Goal: Information Seeking & Learning: Compare options

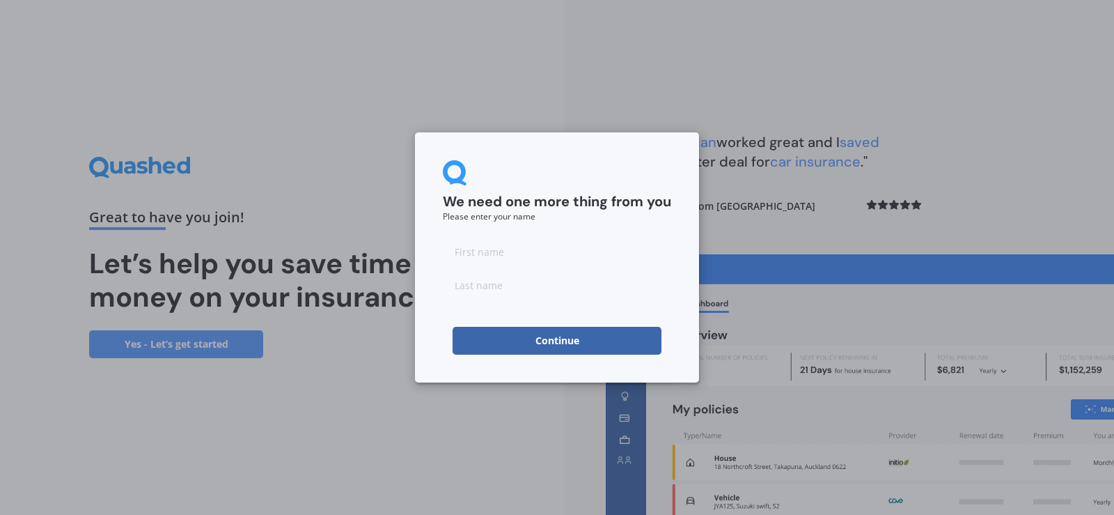
click at [493, 254] on input at bounding box center [557, 251] width 228 height 28
type input "Miranda"
click at [494, 295] on input at bounding box center [557, 285] width 228 height 28
type input "Collinson"
click at [602, 249] on input "Miranda" at bounding box center [557, 251] width 228 height 28
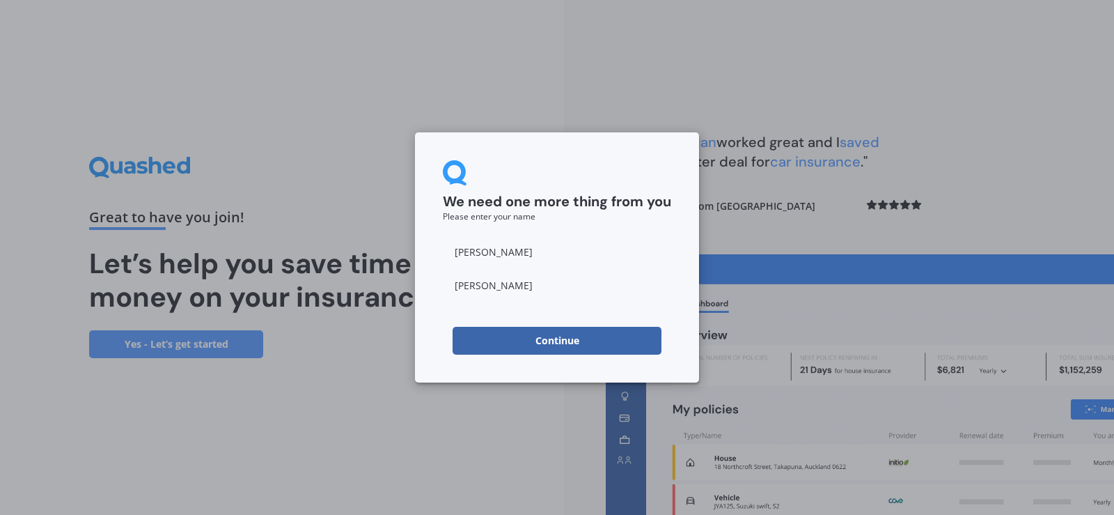
click at [476, 380] on div "We need one more thing from you Please enter your name Miranda Collinson Contin…" at bounding box center [557, 257] width 284 height 250
drag, startPoint x: 565, startPoint y: 335, endPoint x: 580, endPoint y: 335, distance: 14.6
click at [566, 335] on button "Continue" at bounding box center [557, 341] width 209 height 28
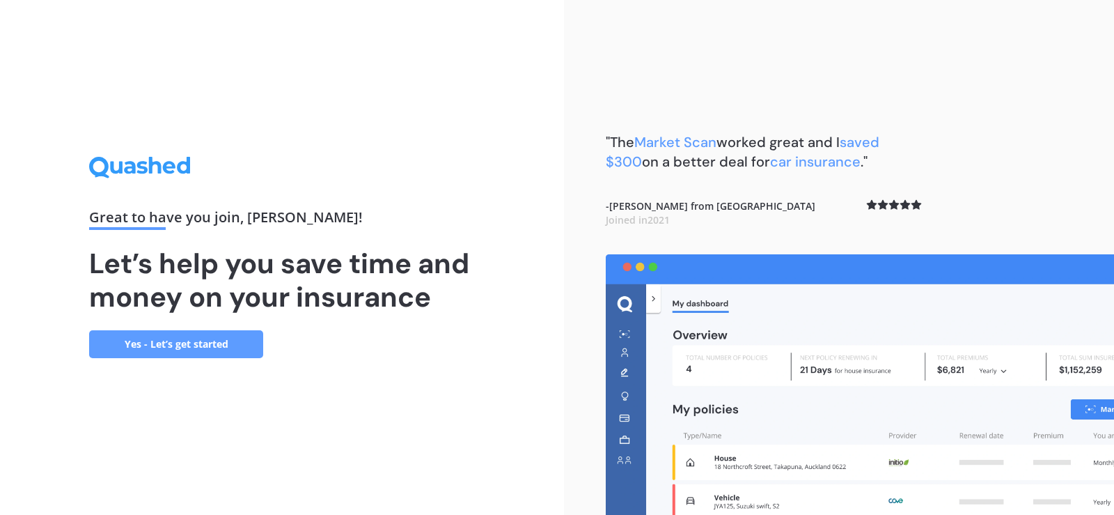
click at [190, 341] on link "Yes - Let’s get started" at bounding box center [176, 344] width 174 height 28
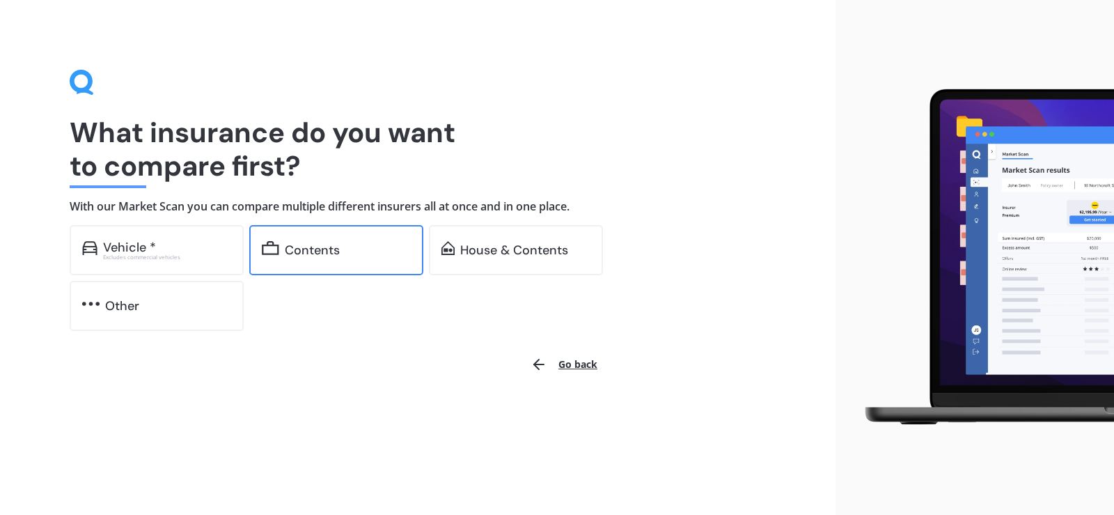
click at [336, 252] on div "Contents" at bounding box center [312, 250] width 55 height 14
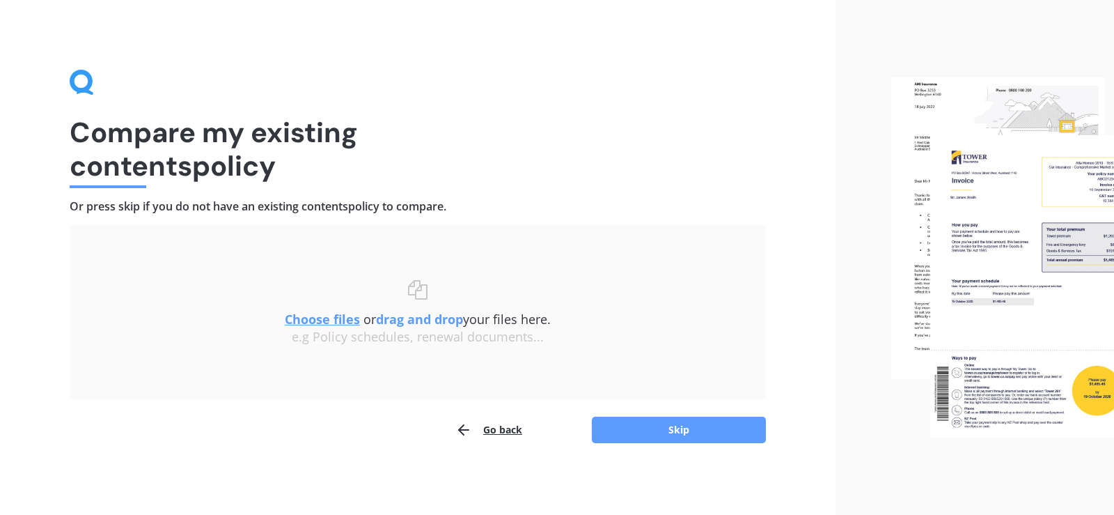
click at [343, 318] on u "Choose files" at bounding box center [322, 319] width 75 height 17
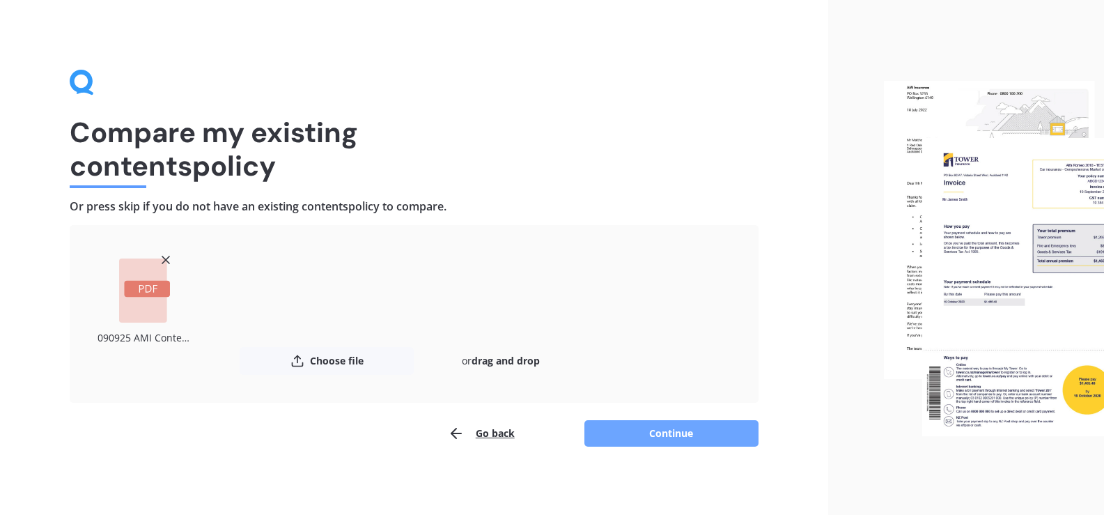
click at [650, 433] on button "Continue" at bounding box center [671, 433] width 174 height 26
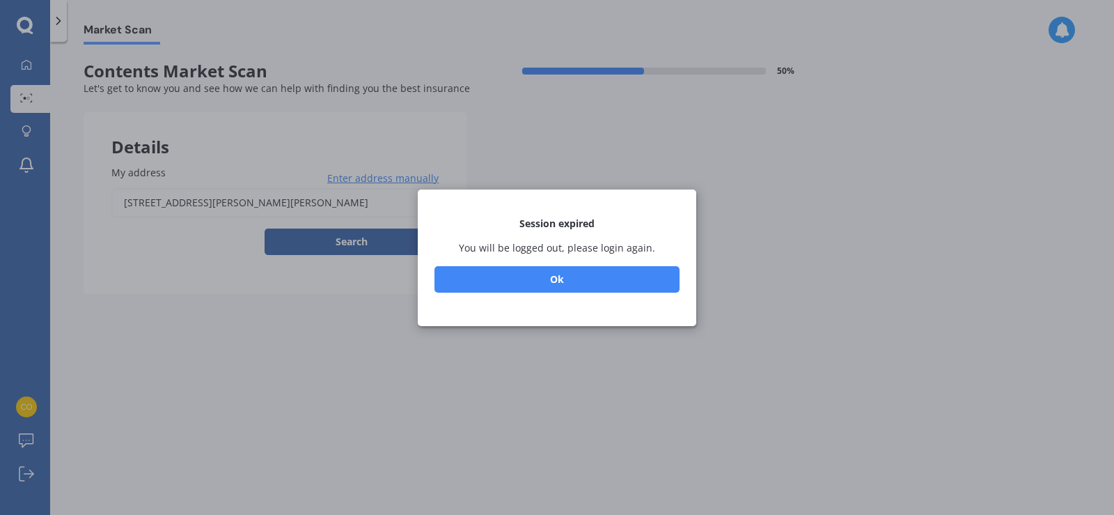
click at [597, 281] on button "Ok" at bounding box center [557, 278] width 245 height 26
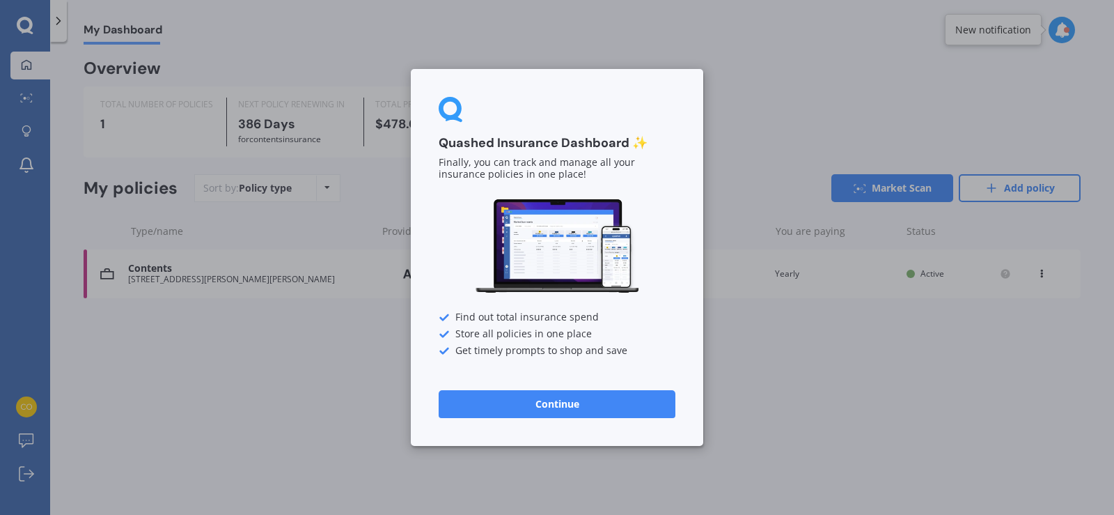
click at [559, 405] on button "Continue" at bounding box center [557, 404] width 237 height 28
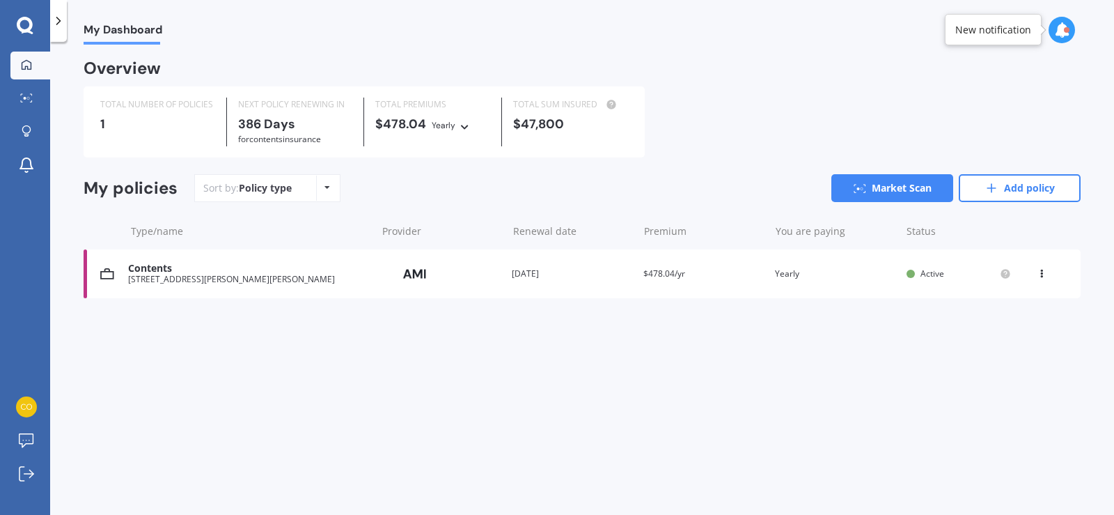
click at [251, 273] on div "Contents" at bounding box center [248, 269] width 241 height 12
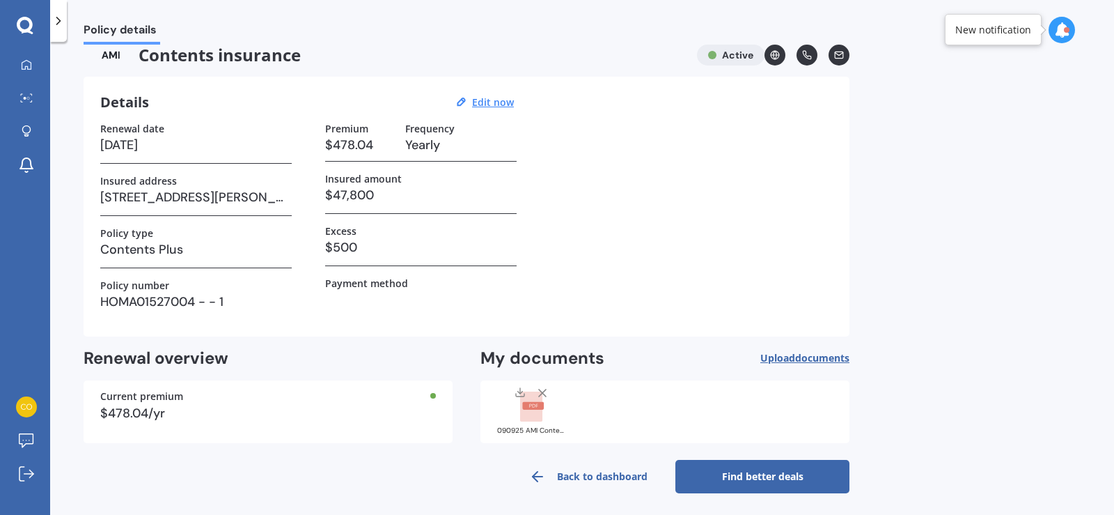
scroll to position [20, 0]
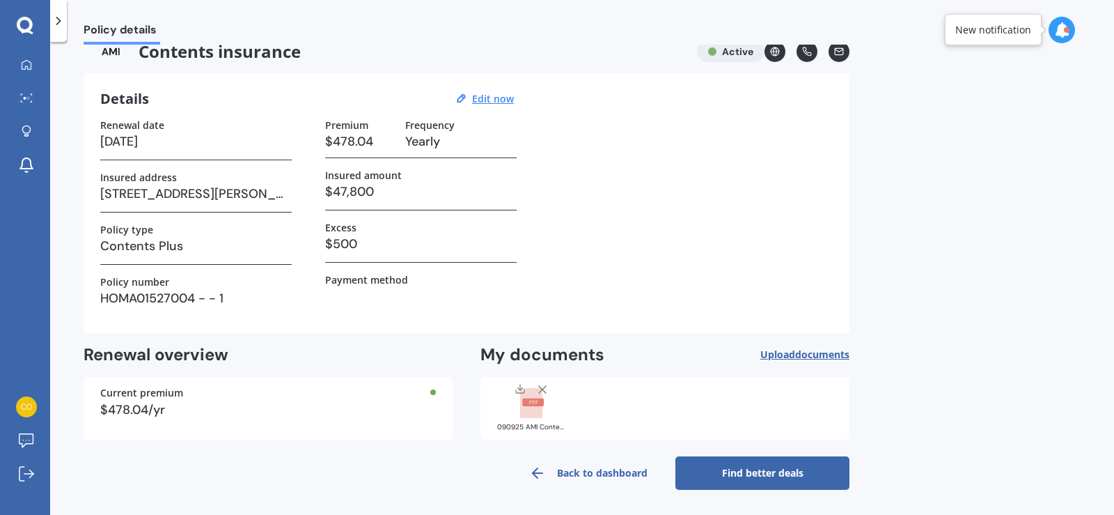
click at [801, 471] on link "Find better deals" at bounding box center [762, 472] width 174 height 33
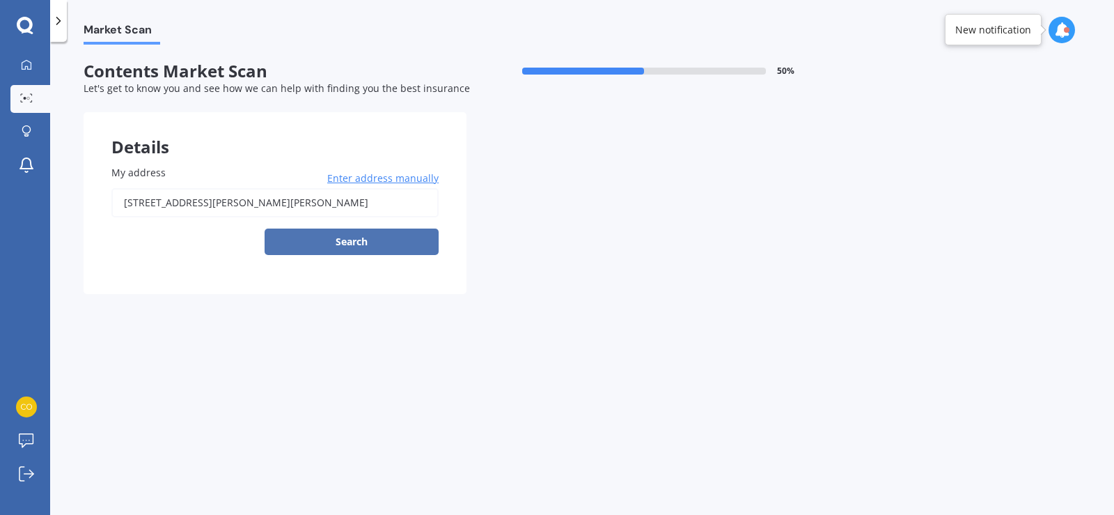
click at [339, 240] on button "Search" at bounding box center [352, 241] width 174 height 26
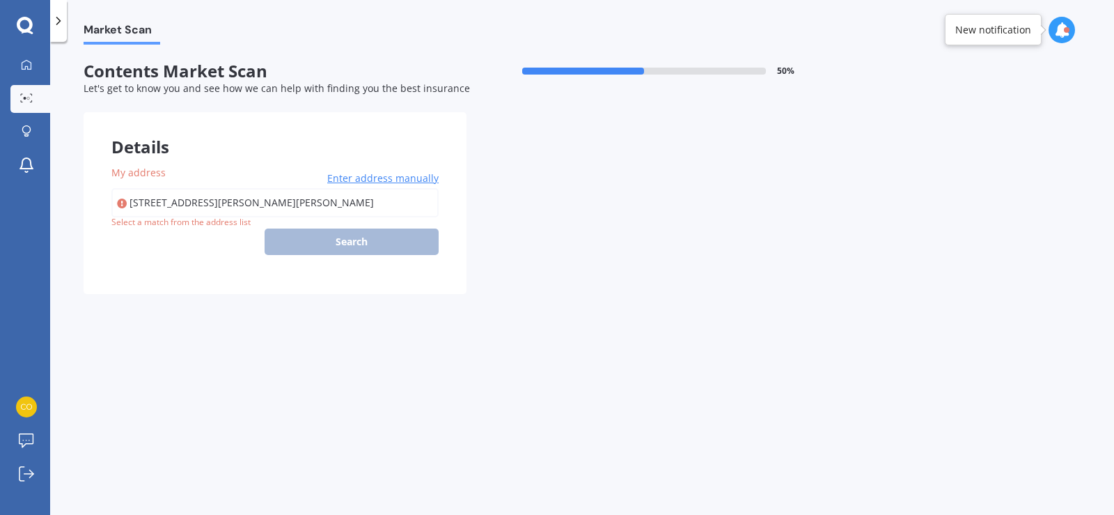
type input "41C Cook Street, Hamilton East, Hamilton 3216"
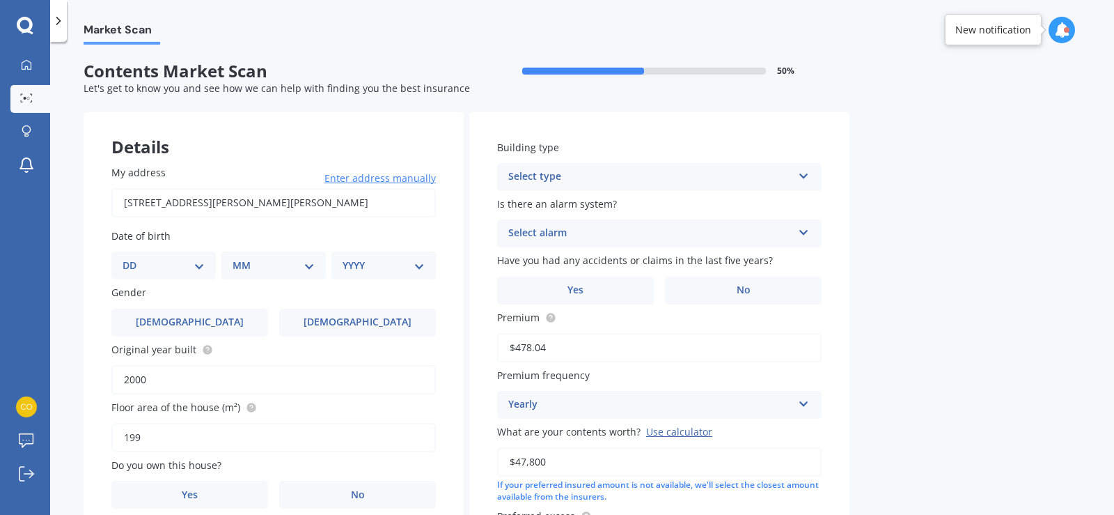
click at [203, 264] on select "DD 01 02 03 04 05 06 07 08 09 10 11 12 13 14 15 16 17 18 19 20 21 22 23 24 25 2…" at bounding box center [164, 265] width 82 height 15
select select "02"
click at [134, 258] on select "DD 01 02 03 04 05 06 07 08 09 10 11 12 13 14 15 16 17 18 19 20 21 22 23 24 25 2…" at bounding box center [164, 265] width 82 height 15
click at [311, 262] on select "MM 01 02 03 04 05 06 07 08 09 10 11 12" at bounding box center [276, 265] width 77 height 15
select select "09"
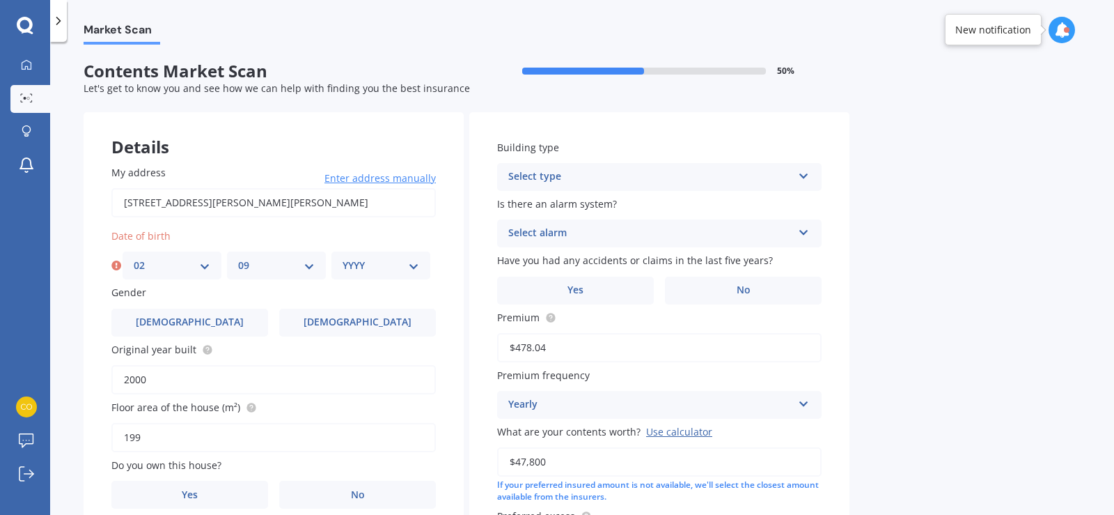
click at [238, 258] on select "MM 01 02 03 04 05 06 07 08 09 10 11 12" at bounding box center [276, 265] width 77 height 15
click at [409, 269] on select "YYYY 2009 2008 2007 2006 2005 2004 2003 2002 2001 2000 1999 1998 1997 1996 1995…" at bounding box center [381, 265] width 77 height 15
select select "2003"
click at [343, 258] on select "YYYY 2009 2008 2007 2006 2005 2004 2003 2002 2001 2000 1999 1998 1997 1996 1995…" at bounding box center [381, 265] width 77 height 15
click at [228, 322] on label "Male" at bounding box center [189, 322] width 157 height 28
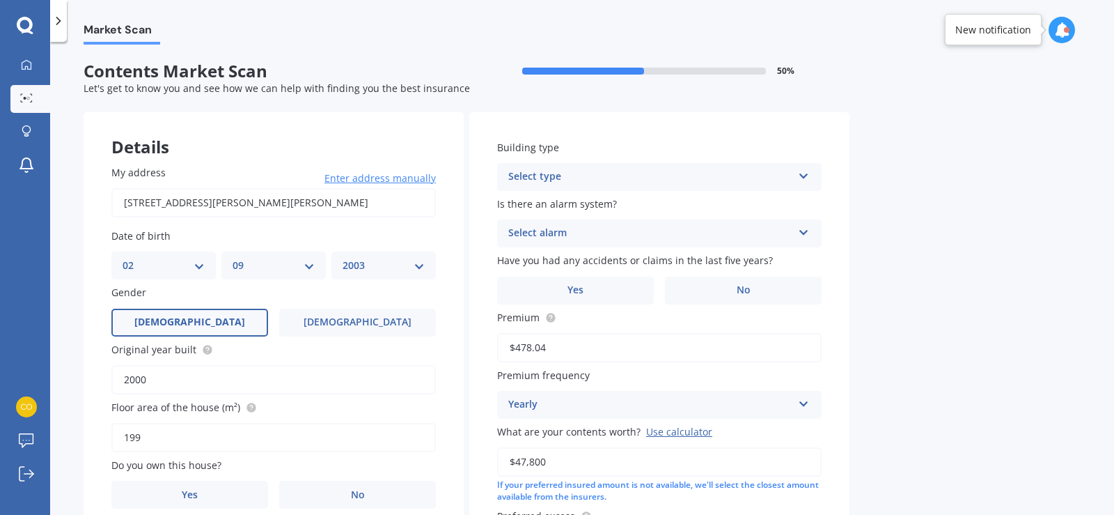
click at [0, 0] on input "Male" at bounding box center [0, 0] width 0 height 0
click at [250, 380] on input "2000" at bounding box center [273, 379] width 325 height 29
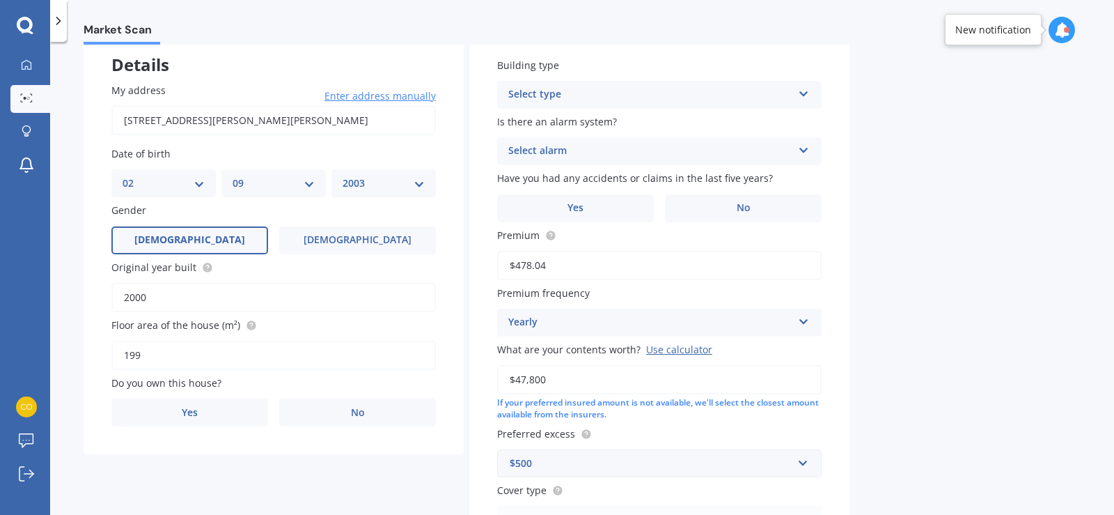
scroll to position [208, 0]
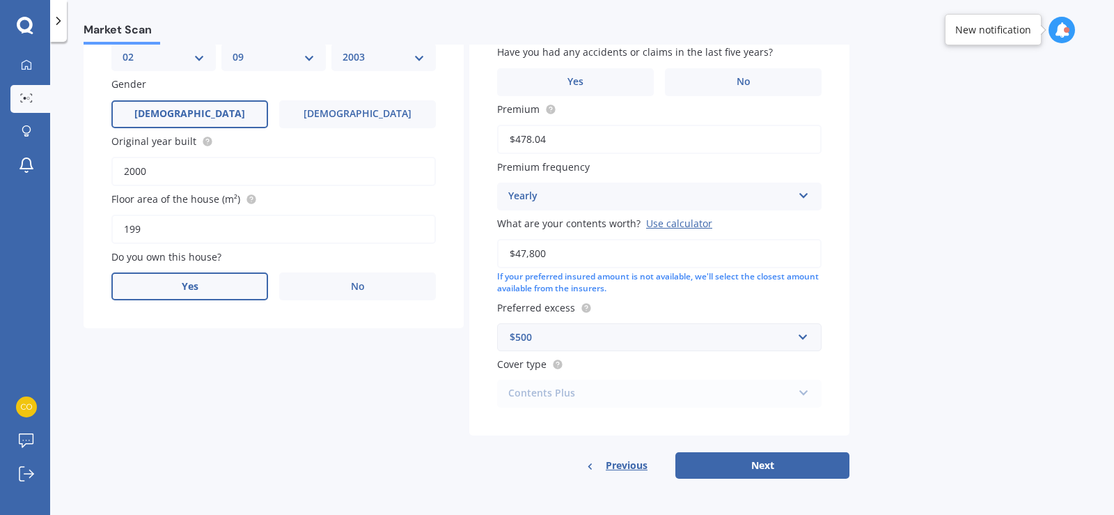
click at [230, 286] on label "Yes" at bounding box center [189, 286] width 157 height 28
click at [0, 0] on input "Yes" at bounding box center [0, 0] width 0 height 0
click at [423, 341] on icon at bounding box center [418, 340] width 12 height 10
click at [370, 368] on div "Owner" at bounding box center [273, 370] width 323 height 25
click at [421, 398] on icon at bounding box center [418, 396] width 12 height 10
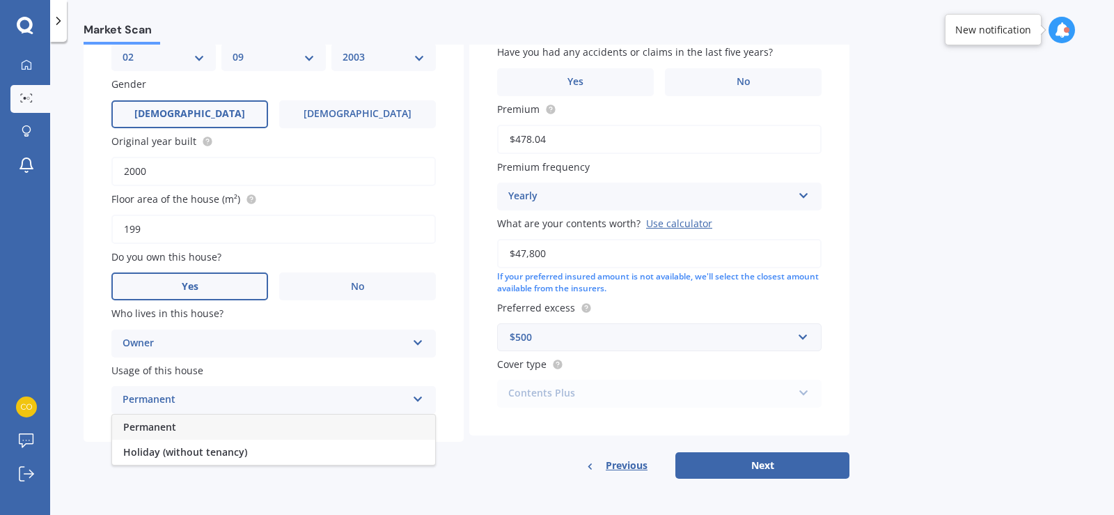
click at [332, 427] on div "Permanent" at bounding box center [273, 426] width 323 height 25
click at [384, 459] on div "Details My address 41C Cook Street, Hamilton East, Hamilton 3216 Enter address …" at bounding box center [467, 191] width 766 height 575
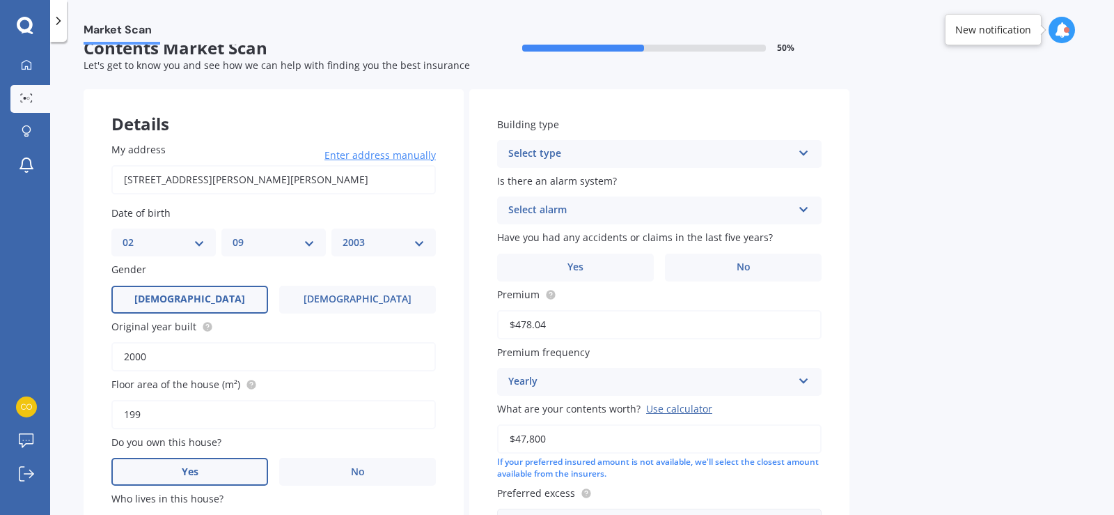
scroll to position [0, 0]
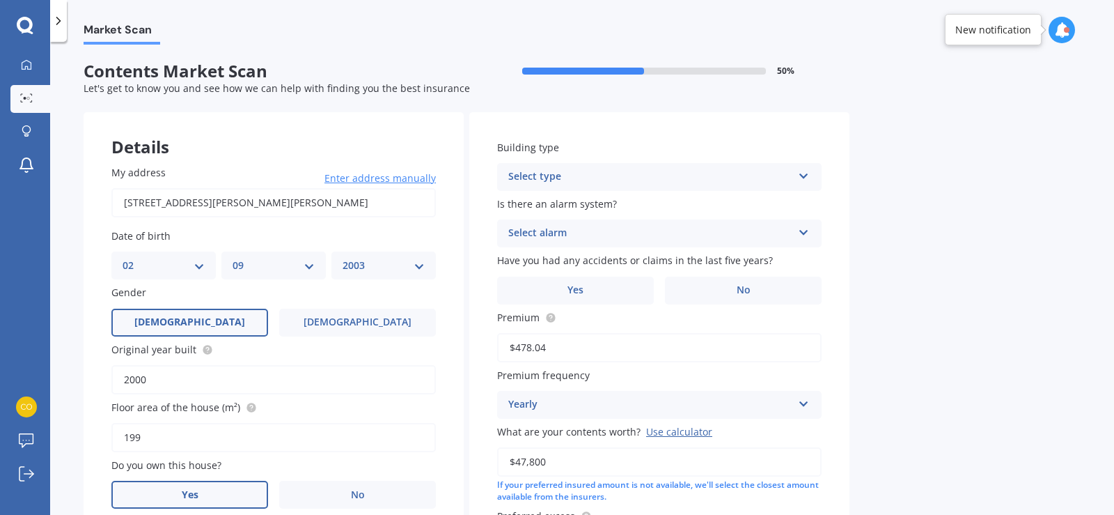
click at [808, 175] on icon at bounding box center [804, 174] width 12 height 10
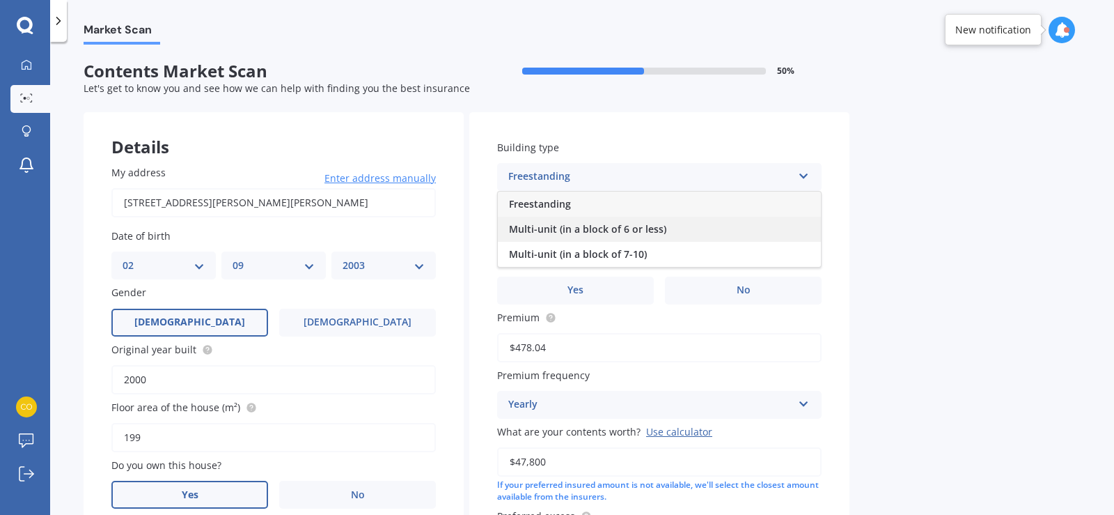
click at [709, 227] on div "Multi-unit (in a block of 6 or less)" at bounding box center [659, 229] width 323 height 25
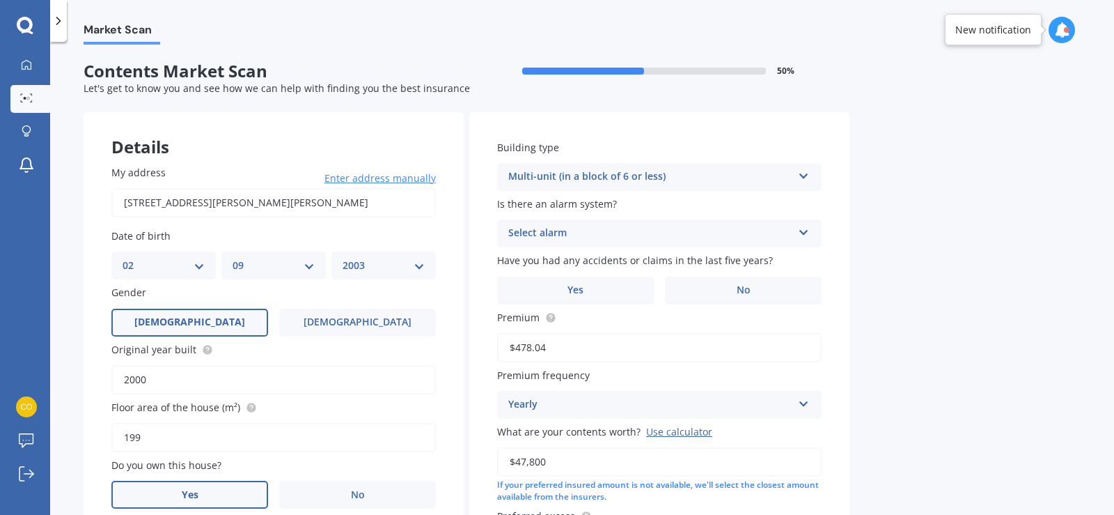
click at [801, 227] on icon at bounding box center [804, 230] width 12 height 10
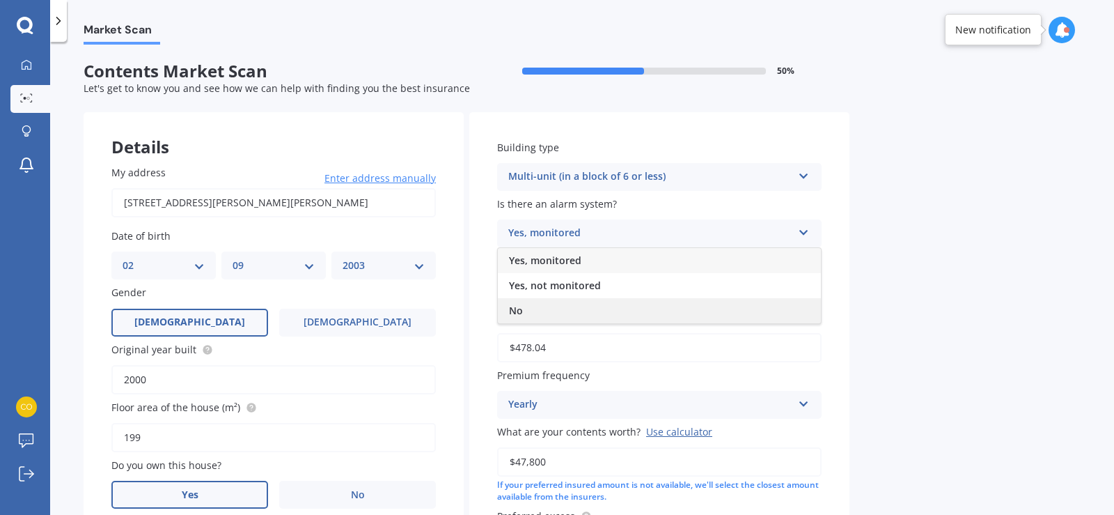
click at [658, 301] on div "No" at bounding box center [659, 310] width 323 height 25
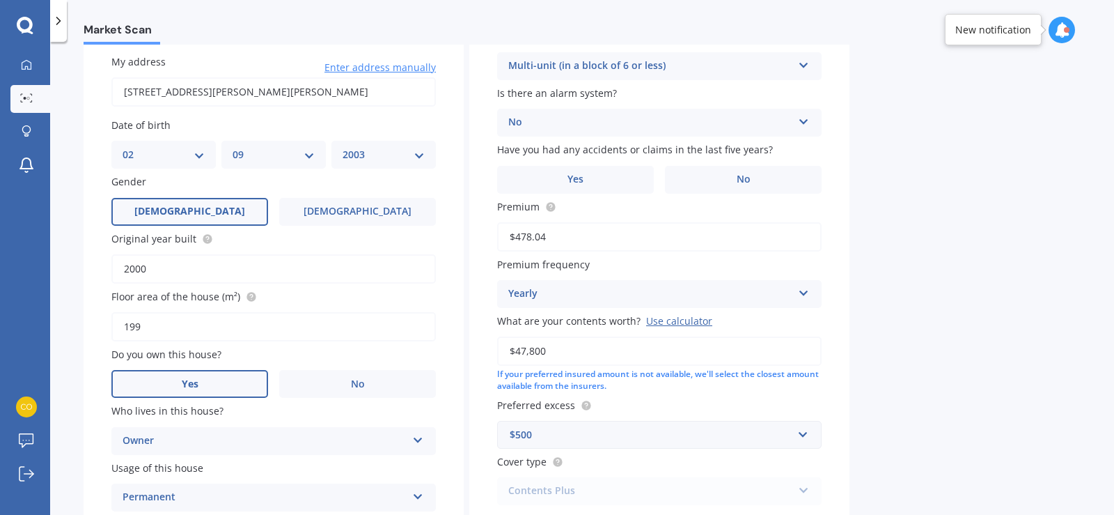
scroll to position [139, 0]
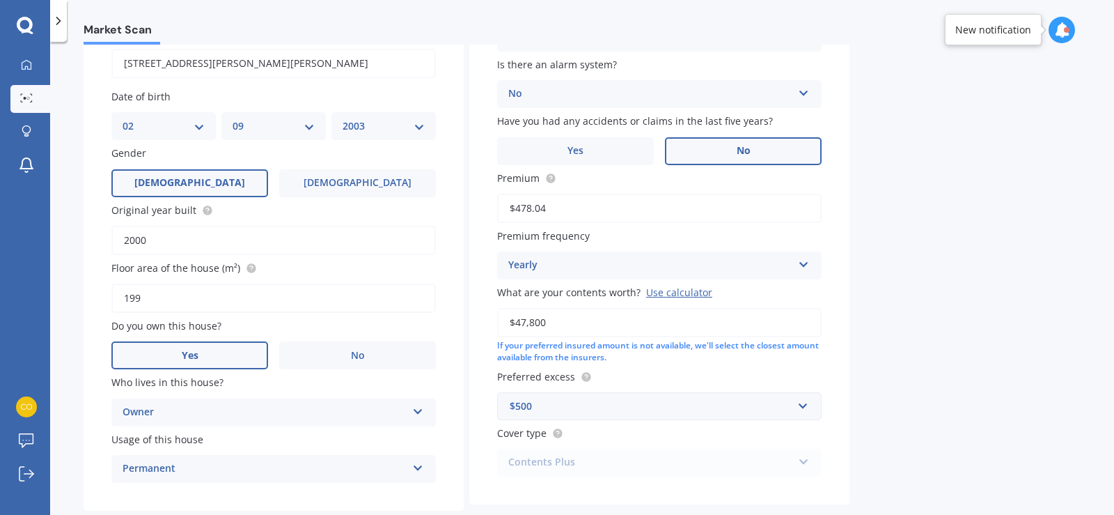
click at [732, 144] on label "No" at bounding box center [743, 151] width 157 height 28
click at [0, 0] on input "No" at bounding box center [0, 0] width 0 height 0
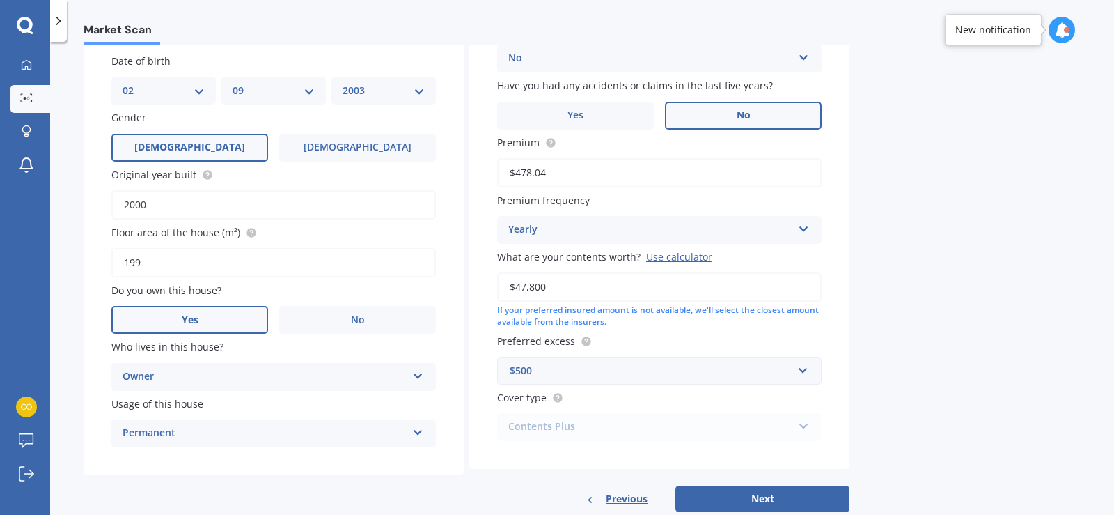
scroll to position [208, 0]
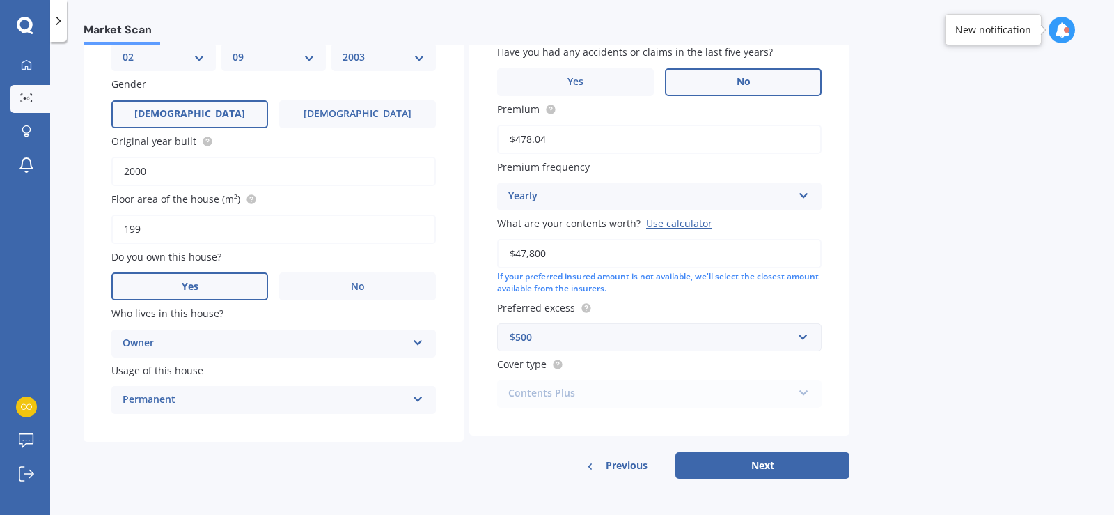
drag, startPoint x: 522, startPoint y: 251, endPoint x: 589, endPoint y: 265, distance: 68.3
click at [584, 265] on input "$47,800" at bounding box center [659, 253] width 325 height 29
type input "$45,000"
drag, startPoint x: 698, startPoint y: 300, endPoint x: 696, endPoint y: 307, distance: 7.3
click at [699, 300] on label "Preferred excess" at bounding box center [656, 307] width 319 height 15
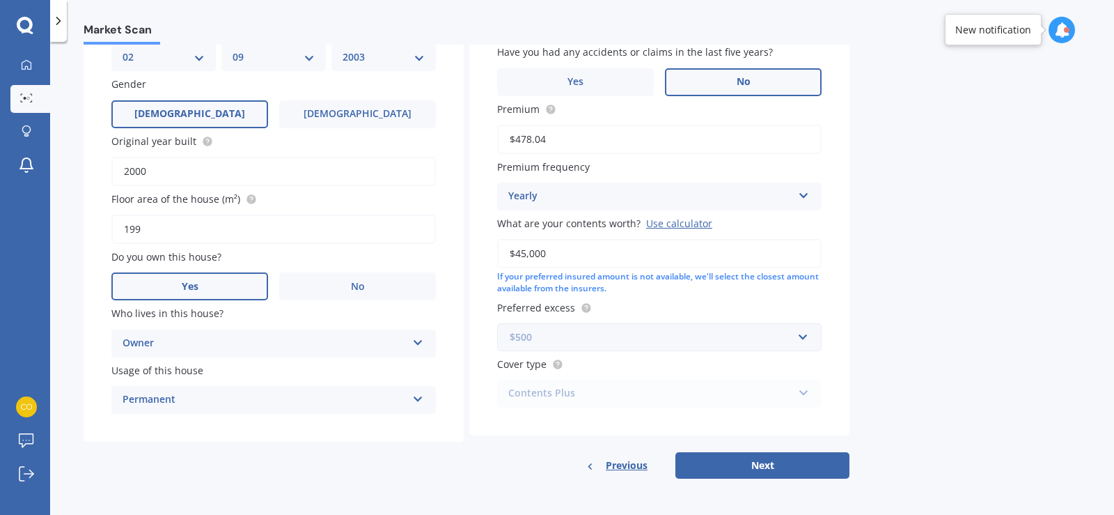
click at [808, 336] on input "text" at bounding box center [655, 337] width 312 height 26
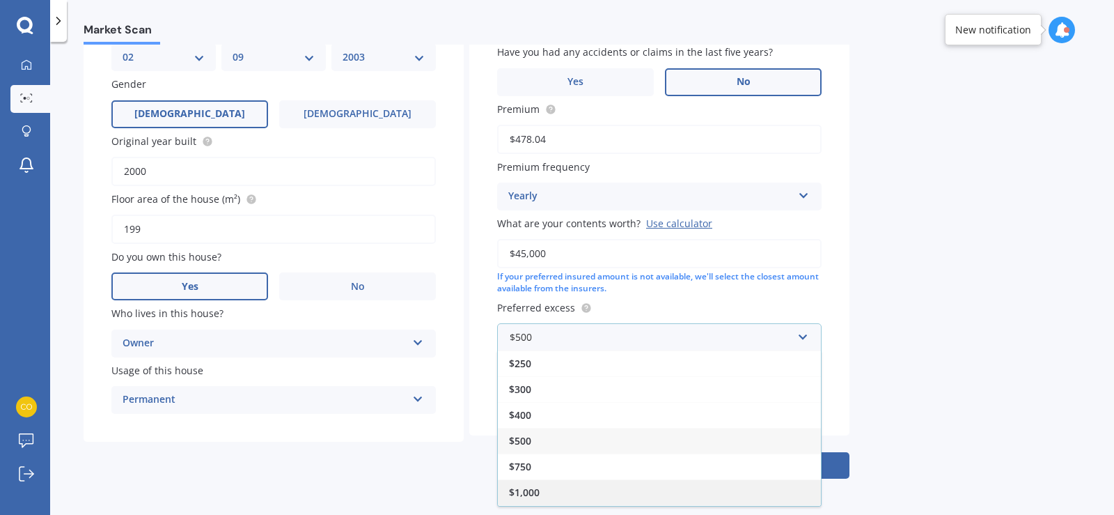
click at [553, 483] on div "$1,000" at bounding box center [659, 492] width 323 height 26
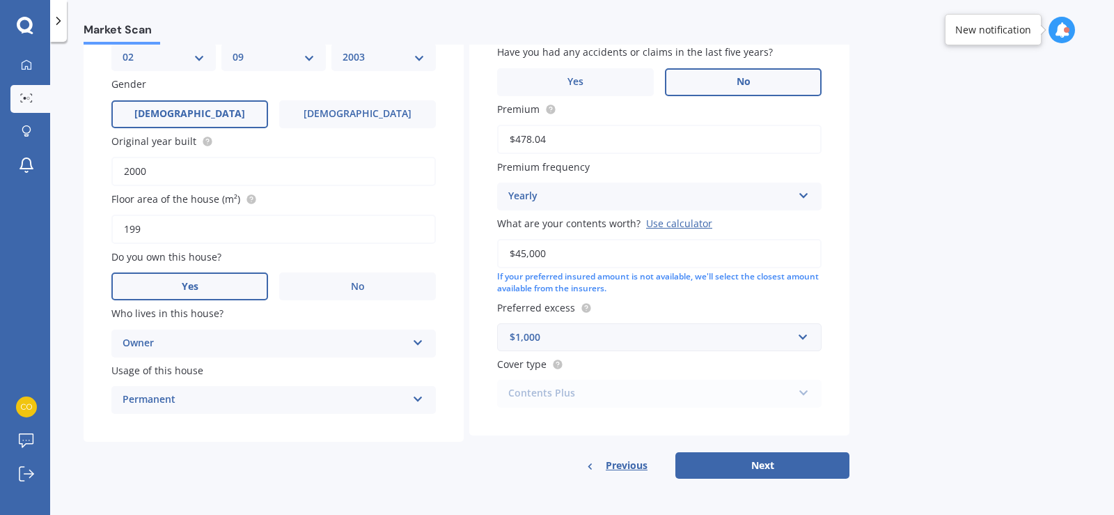
click at [799, 395] on div "Contents Plus Premier Contents Advanced Contents Standard Contents Contents Plus" at bounding box center [659, 394] width 325 height 28
drag, startPoint x: 541, startPoint y: 393, endPoint x: 564, endPoint y: 401, distance: 24.2
click at [540, 393] on div "Contents Plus Premier Contents Advanced Contents Standard Contents Contents Plus" at bounding box center [659, 394] width 325 height 28
click at [562, 391] on div "Contents Plus Premier Contents Advanced Contents Standard Contents Contents Plus" at bounding box center [659, 394] width 325 height 28
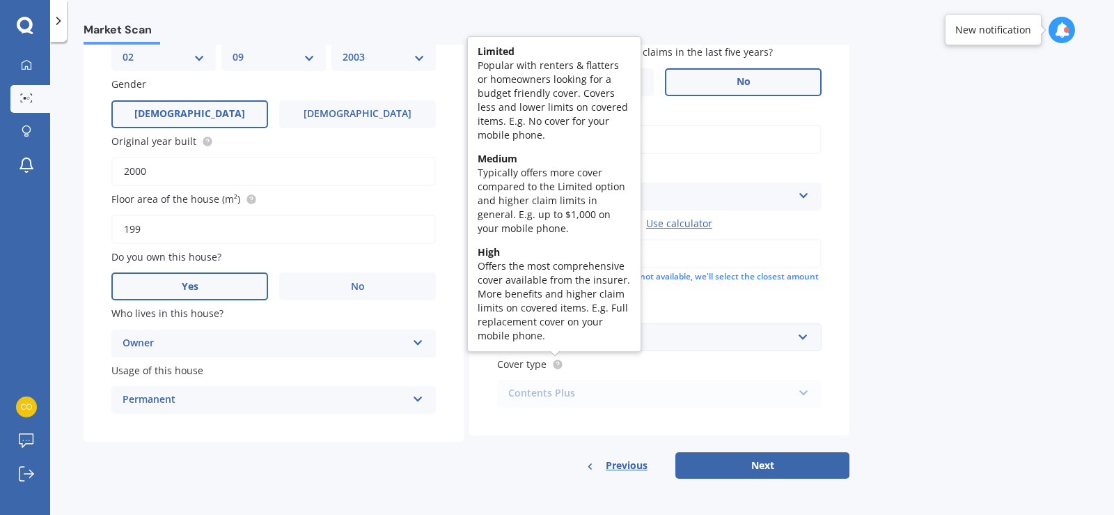
click at [561, 360] on icon at bounding box center [557, 364] width 11 height 11
click at [559, 369] on circle at bounding box center [557, 364] width 9 height 9
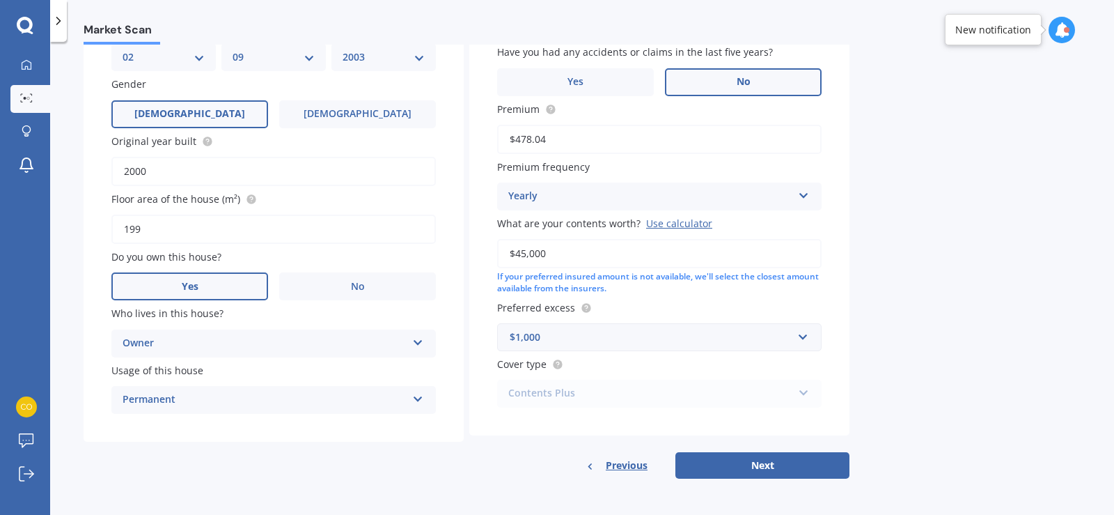
click at [557, 391] on div "Contents Plus Premier Contents Advanced Contents Standard Contents Contents Plus" at bounding box center [659, 394] width 325 height 28
click at [806, 389] on div "Contents Plus Premier Contents Advanced Contents Standard Contents Contents Plus" at bounding box center [659, 394] width 325 height 28
click at [746, 461] on button "Next" at bounding box center [762, 465] width 174 height 26
select select "02"
select select "09"
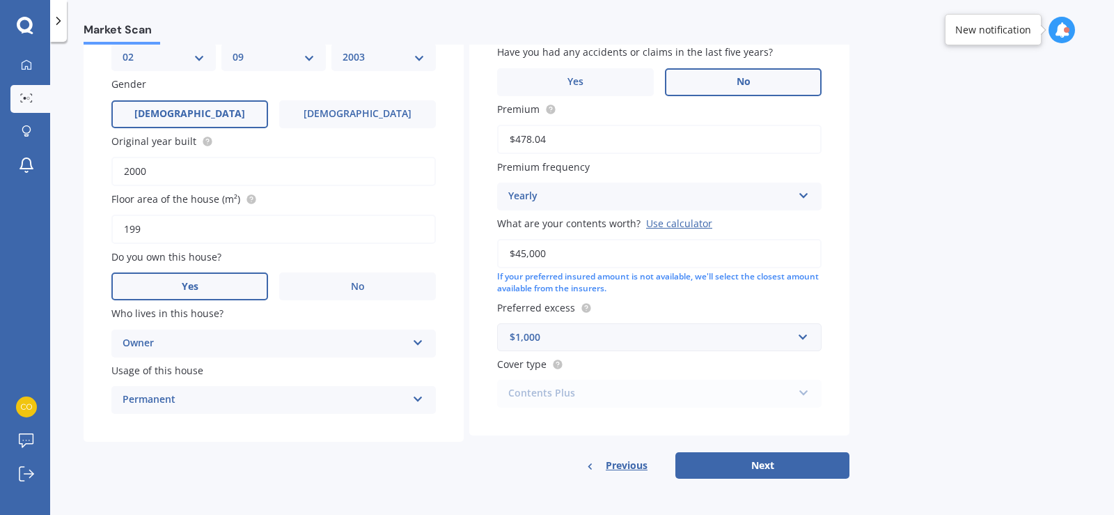
select select "2003"
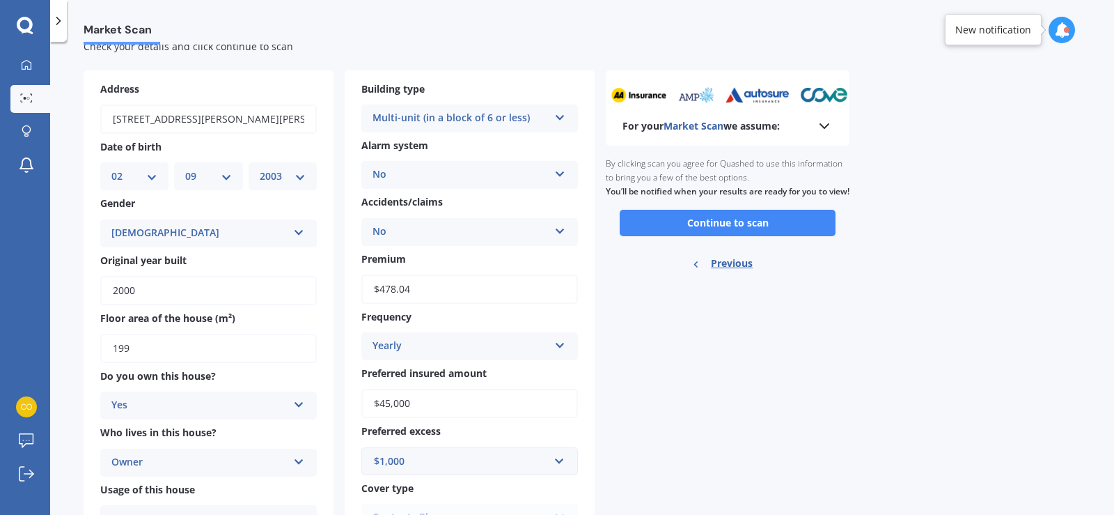
scroll to position [0, 0]
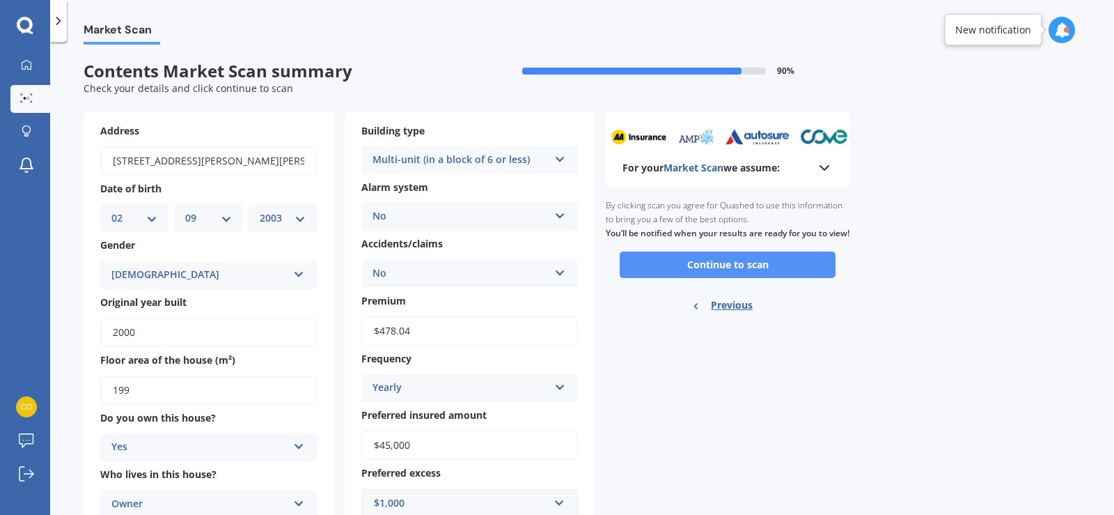
click at [723, 277] on button "Continue to scan" at bounding box center [728, 264] width 216 height 26
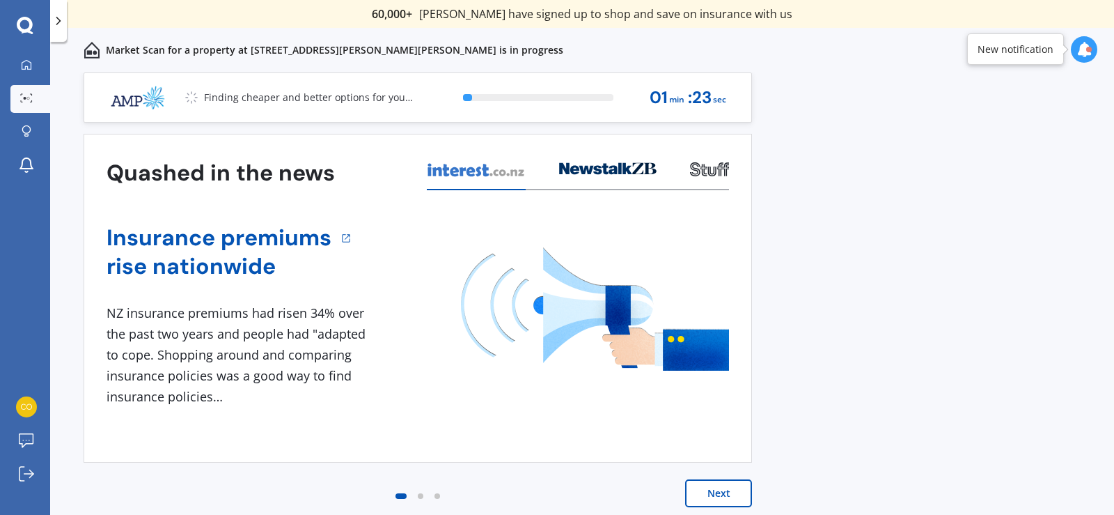
click at [733, 489] on button "Next" at bounding box center [718, 493] width 67 height 28
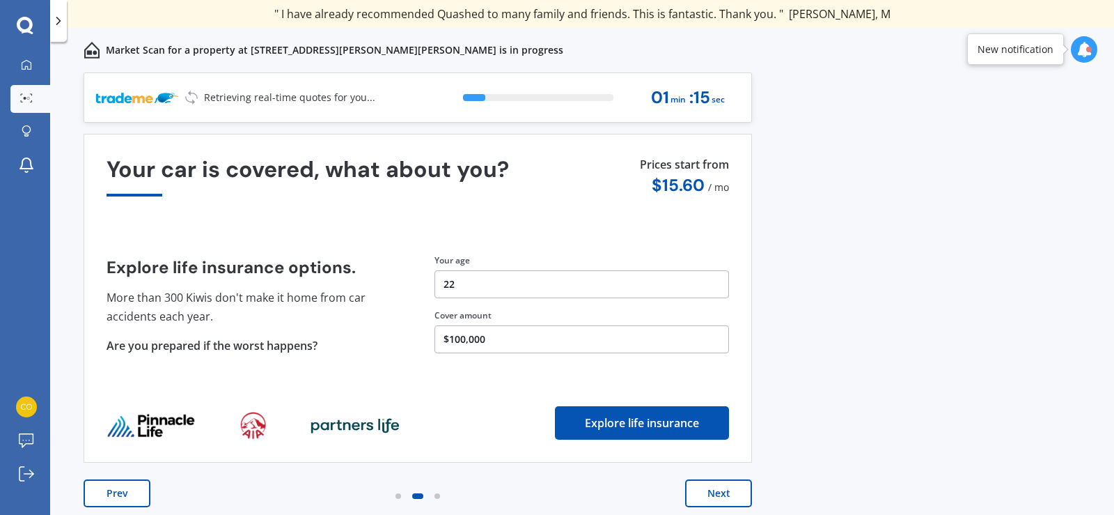
click at [714, 494] on button "Next" at bounding box center [718, 493] width 67 height 28
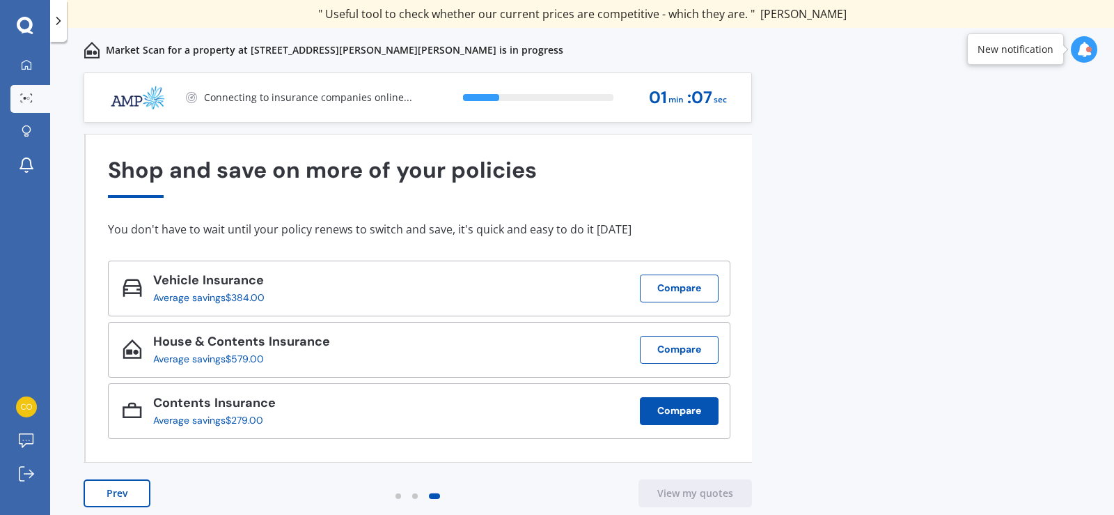
click at [680, 412] on button "Compare" at bounding box center [679, 411] width 79 height 28
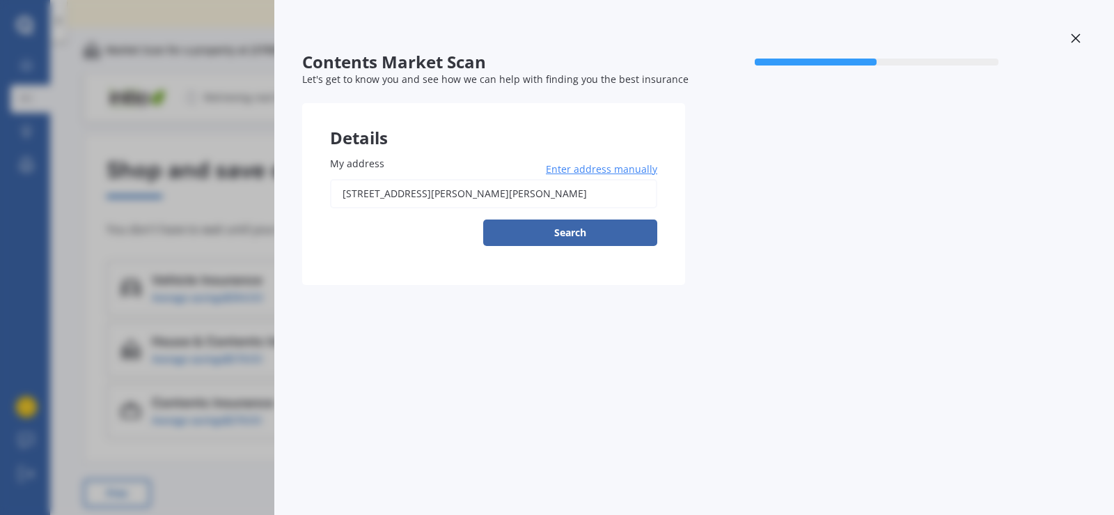
click at [1074, 38] on icon at bounding box center [1076, 38] width 10 height 10
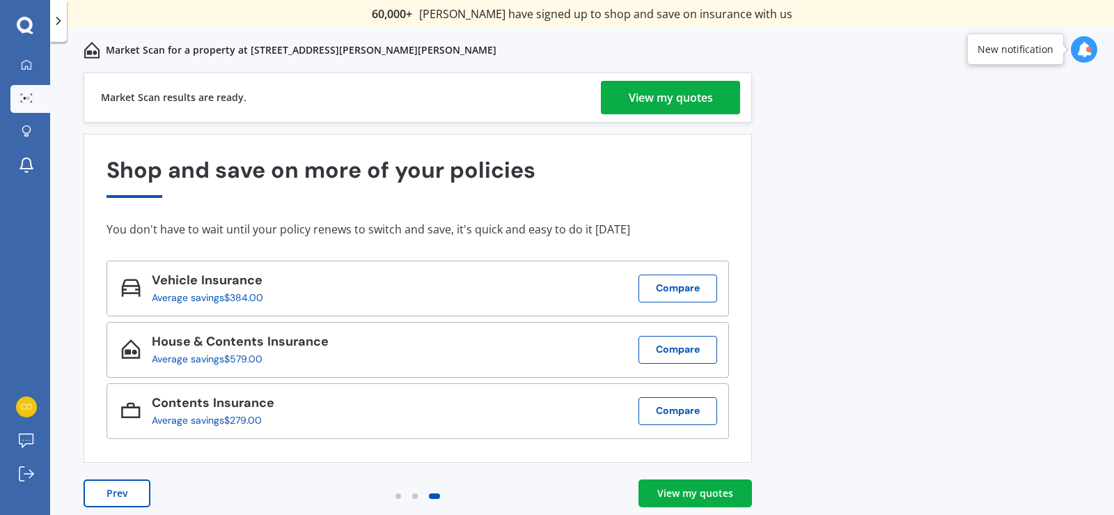
click at [703, 99] on div "View my quotes" at bounding box center [671, 97] width 84 height 33
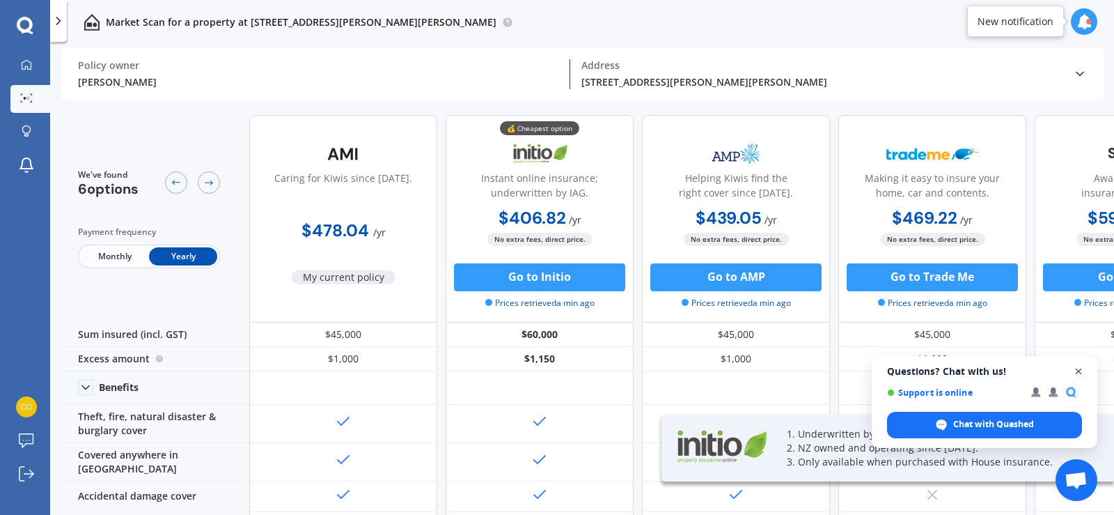
click at [1077, 369] on span "Close chat" at bounding box center [1078, 371] width 17 height 17
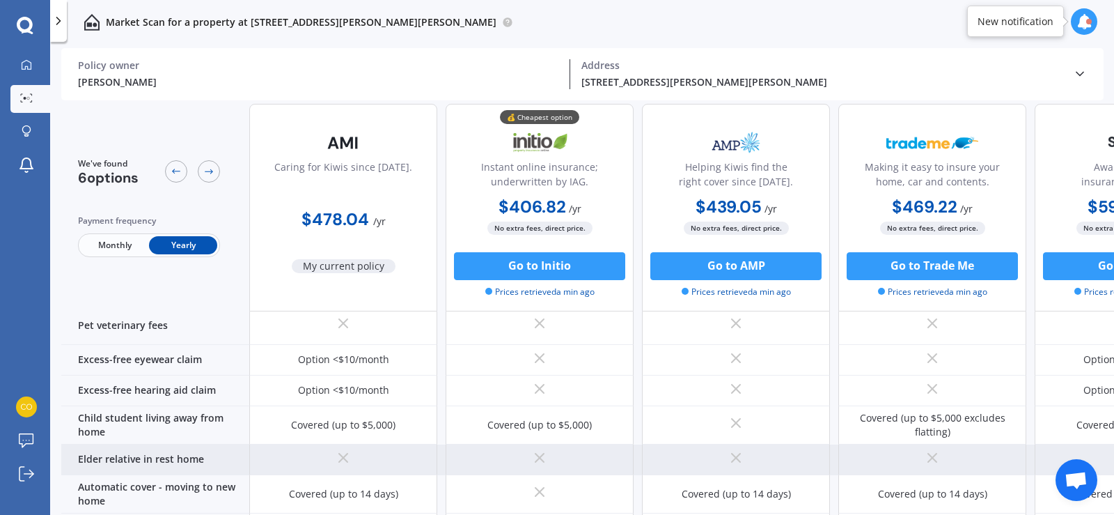
scroll to position [1051, 0]
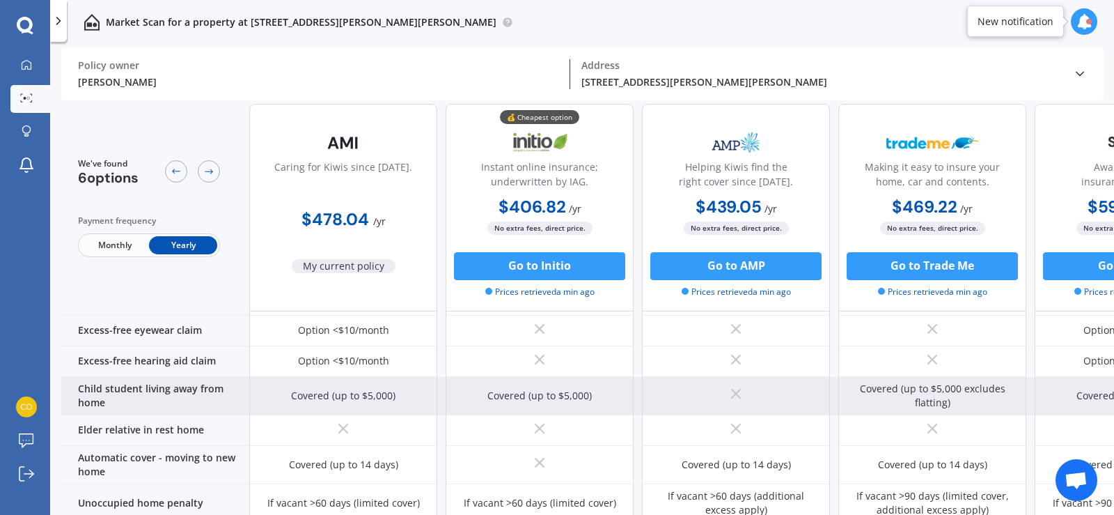
scroll to position [1045, 0]
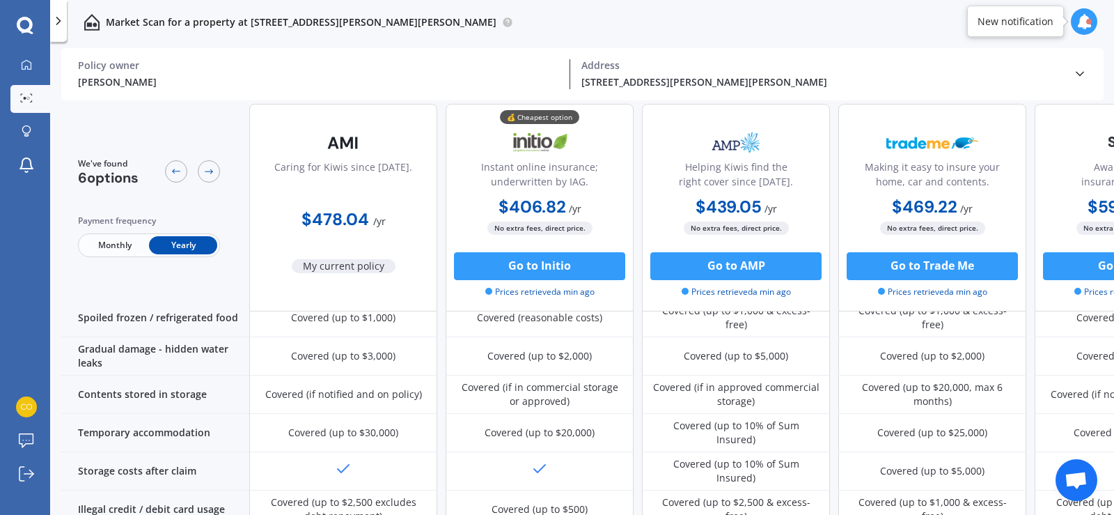
scroll to position [766, 0]
